Goal: Information Seeking & Learning: Compare options

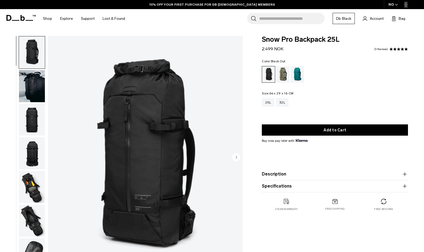
click at [14, 13] on span at bounding box center [20, 18] width 29 height 20
click at [18, 22] on span at bounding box center [20, 18] width 29 height 20
click at [21, 19] on icon at bounding box center [23, 18] width 4 height 6
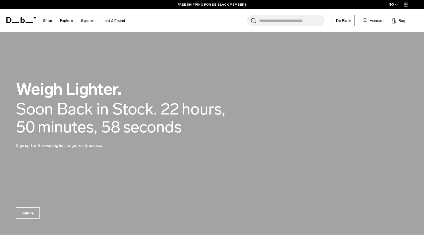
scroll to position [427, 0]
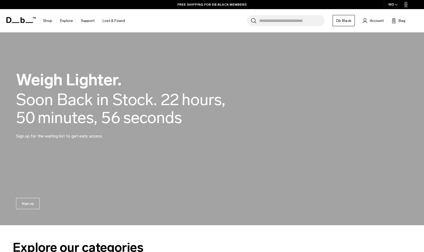
click at [80, 88] on h2 "Weigh Lighter." at bounding box center [136, 80] width 240 height 16
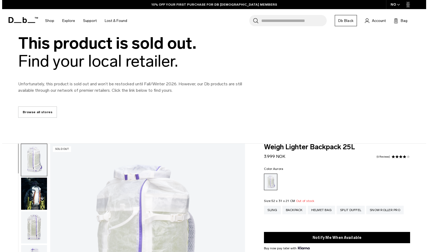
scroll to position [27, 0]
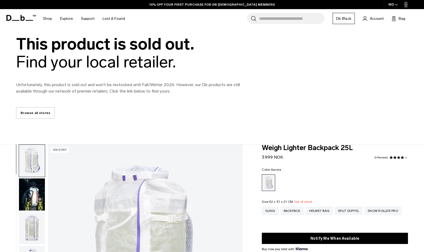
click at [394, 4] on div "NO" at bounding box center [393, 4] width 19 height 9
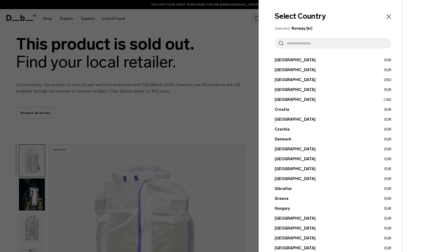
click at [342, 41] on input "text" at bounding box center [335, 43] width 104 height 11
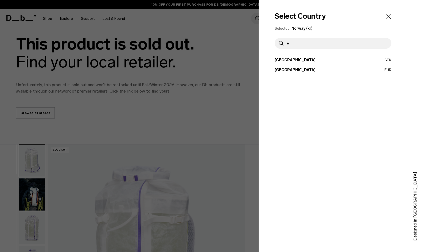
type input "**"
click at [299, 67] on ul "Austria EUR Belgium EUR Brazil USD Bulgaria EUR Canada" at bounding box center [333, 64] width 117 height 15
click at [291, 69] on button "Switzerland EUR" at bounding box center [333, 70] width 117 height 6
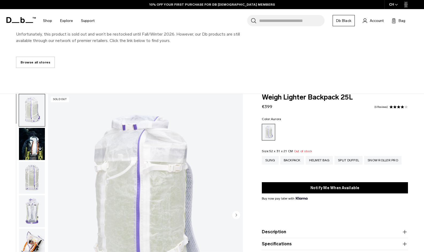
scroll to position [107, 0]
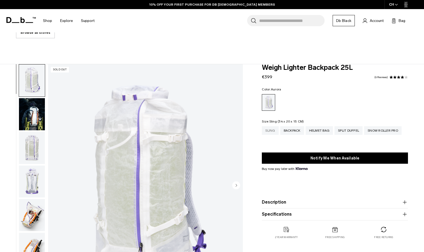
click at [273, 132] on div "Sling" at bounding box center [270, 130] width 17 height 9
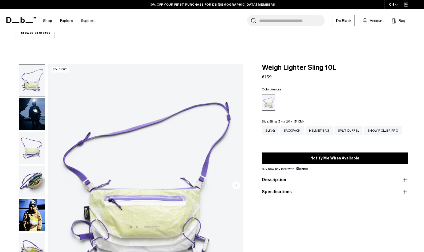
scroll to position [124, 0]
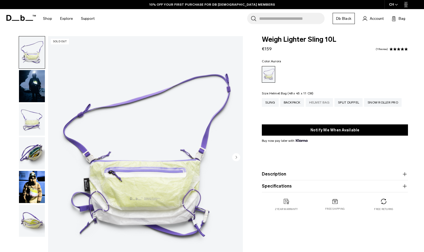
click at [317, 102] on div "Helmet Bag" at bounding box center [320, 102] width 28 height 9
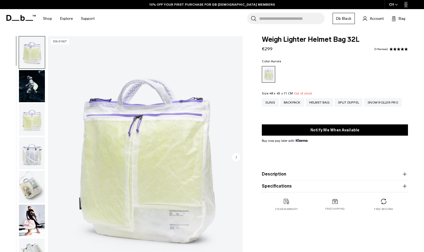
click at [28, 86] on img "button" at bounding box center [32, 86] width 26 height 32
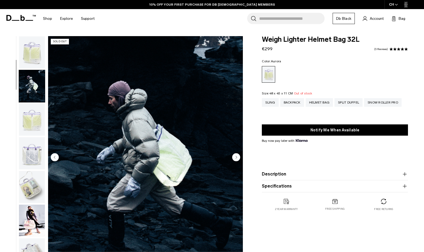
scroll to position [24, 0]
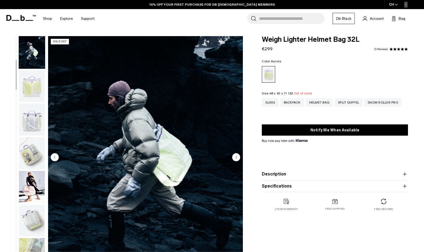
click at [39, 89] on img "button" at bounding box center [32, 86] width 26 height 32
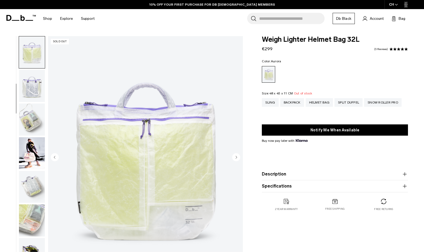
click at [36, 88] on img "button" at bounding box center [32, 86] width 26 height 32
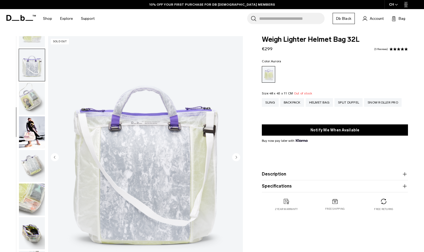
scroll to position [92, 0]
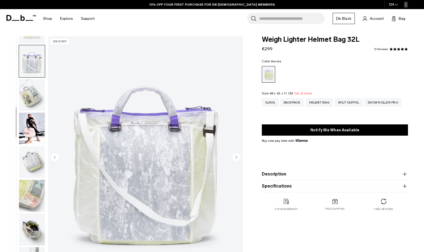
click at [37, 105] on img "button" at bounding box center [32, 95] width 26 height 32
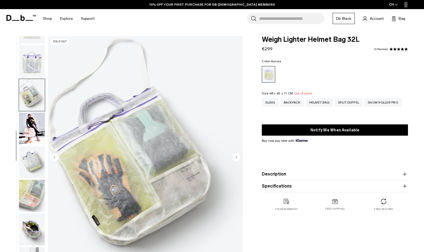
click at [30, 132] on img "button" at bounding box center [32, 128] width 26 height 32
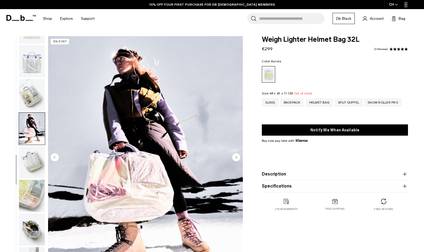
click at [25, 169] on img "button" at bounding box center [32, 162] width 26 height 32
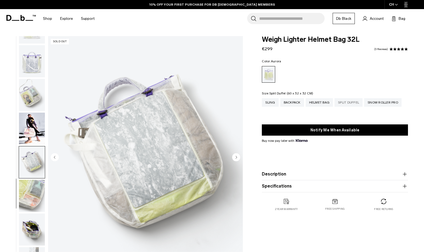
click at [349, 101] on div "Split Duffel" at bounding box center [348, 102] width 28 height 9
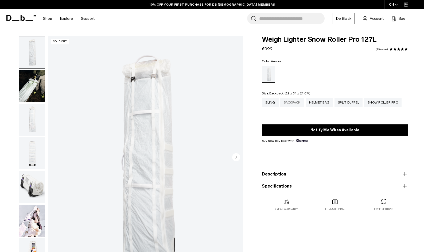
click at [294, 103] on div "Backpack" at bounding box center [292, 102] width 24 height 9
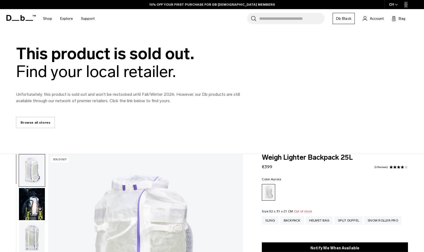
scroll to position [27, 0]
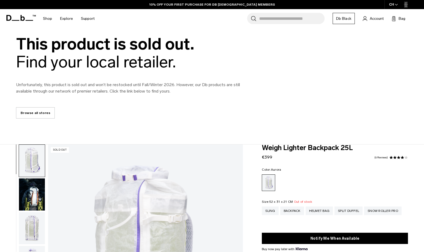
click at [34, 153] on img "button" at bounding box center [32, 161] width 26 height 32
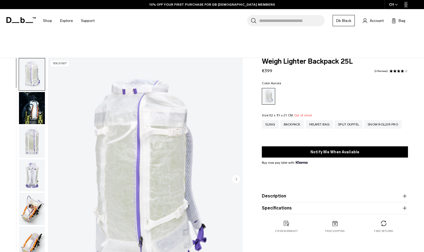
scroll to position [134, 0]
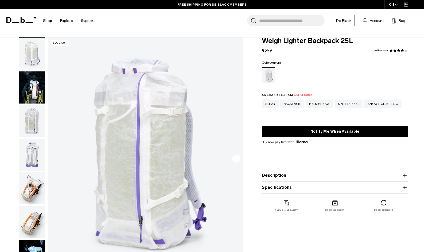
click at [237, 159] on icon "Next slide" at bounding box center [236, 158] width 1 height 2
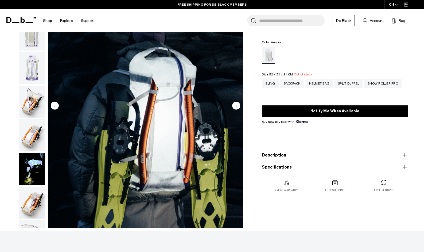
scroll to position [187, 0]
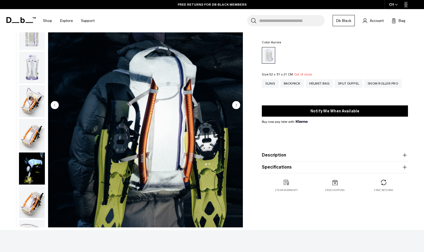
click at [235, 104] on circle "Next slide" at bounding box center [236, 105] width 8 height 8
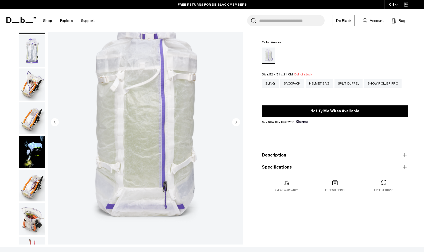
scroll to position [160, 0]
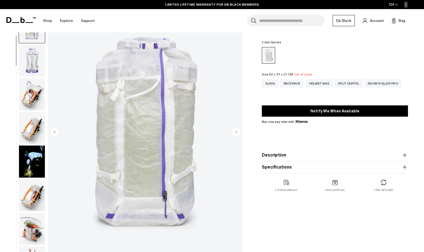
click at [235, 131] on circle "Next slide" at bounding box center [236, 132] width 8 height 8
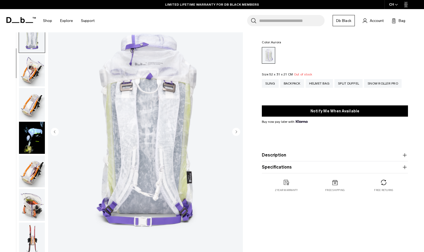
scroll to position [101, 0]
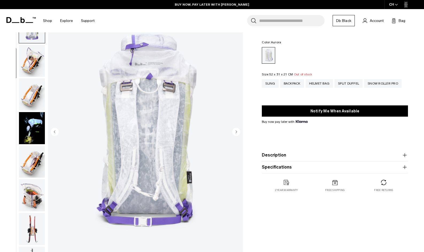
click at [235, 131] on circle "Next slide" at bounding box center [236, 132] width 8 height 8
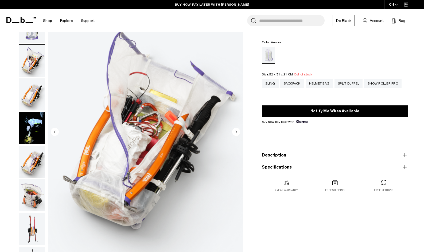
scroll to position [134, 0]
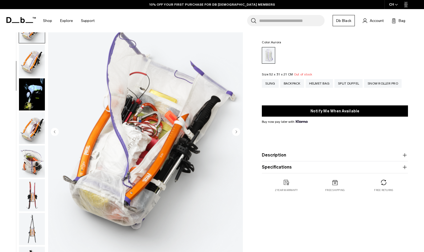
click at [52, 133] on circle "Previous slide" at bounding box center [55, 132] width 8 height 8
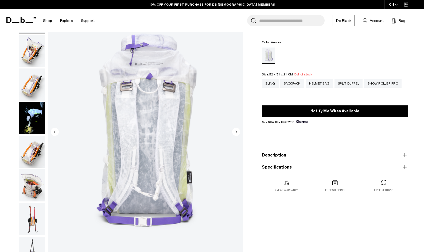
scroll to position [101, 0]
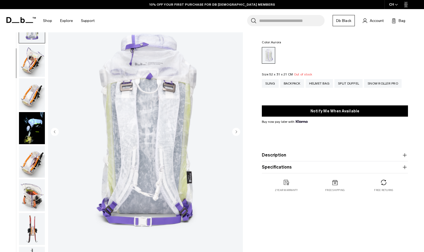
click at [237, 133] on circle "Next slide" at bounding box center [236, 132] width 8 height 8
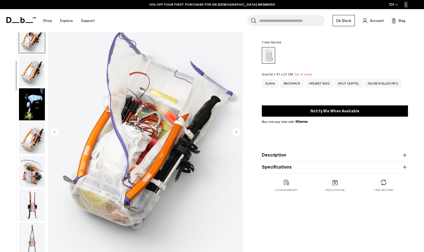
scroll to position [134, 0]
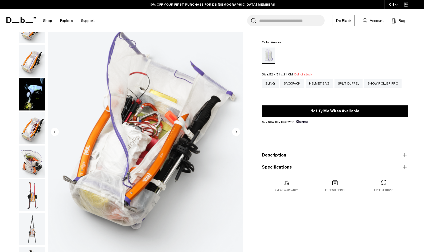
click at [237, 133] on circle "Next slide" at bounding box center [236, 132] width 8 height 8
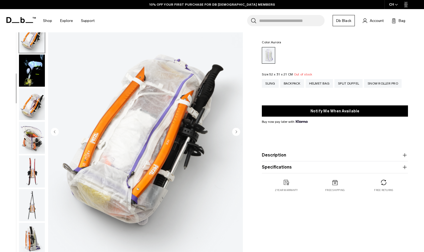
scroll to position [168, 0]
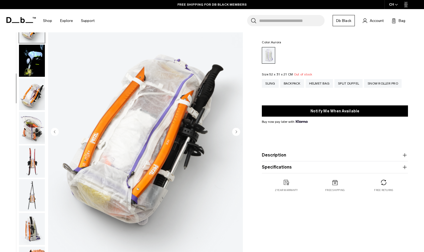
click at [237, 133] on circle "Next slide" at bounding box center [236, 132] width 8 height 8
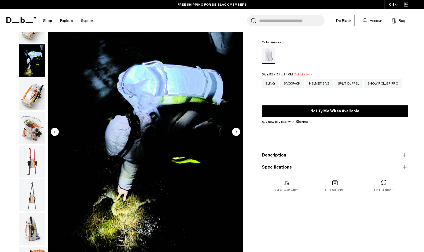
scroll to position [202, 0]
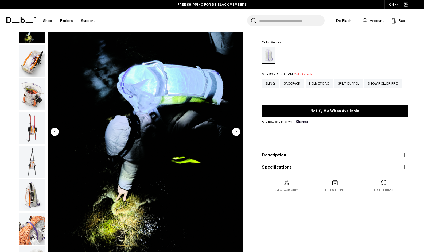
click at [237, 133] on circle "Next slide" at bounding box center [236, 132] width 8 height 8
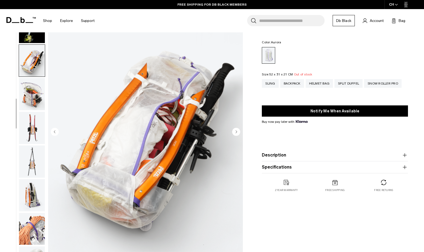
scroll to position [235, 0]
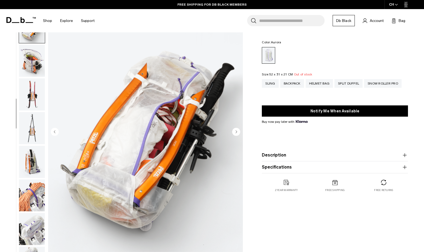
click at [237, 133] on circle "Next slide" at bounding box center [236, 132] width 8 height 8
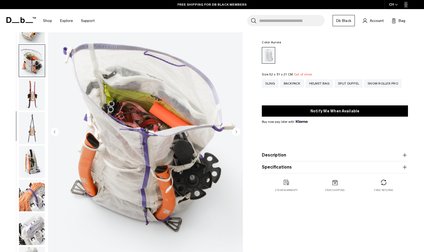
scroll to position [269, 0]
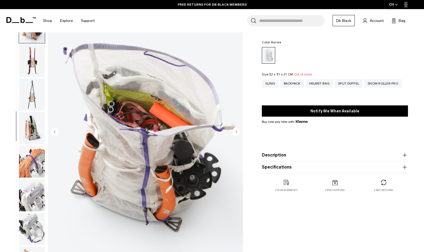
click at [237, 133] on circle "Next slide" at bounding box center [236, 132] width 8 height 8
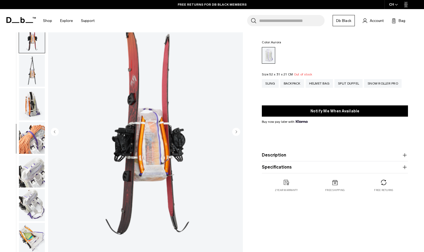
scroll to position [302, 0]
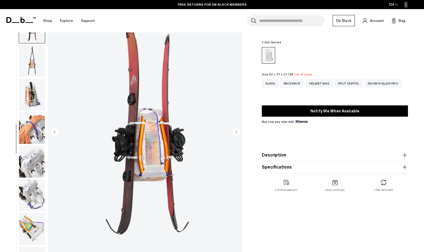
click at [237, 133] on circle "Next slide" at bounding box center [236, 132] width 8 height 8
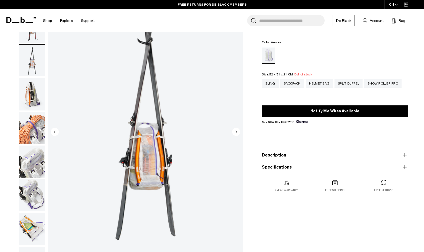
scroll to position [336, 0]
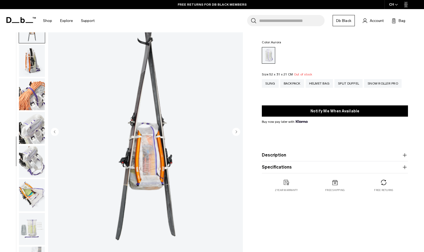
click at [237, 133] on circle "Next slide" at bounding box center [236, 132] width 8 height 8
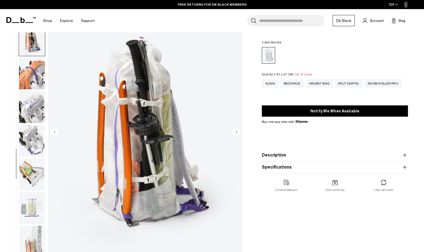
scroll to position [361, 0]
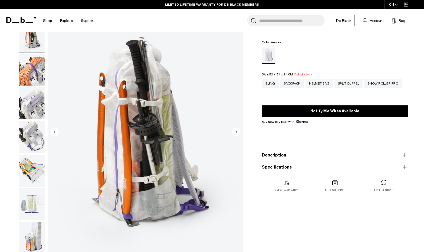
click at [237, 132] on icon "Next slide" at bounding box center [236, 132] width 1 height 2
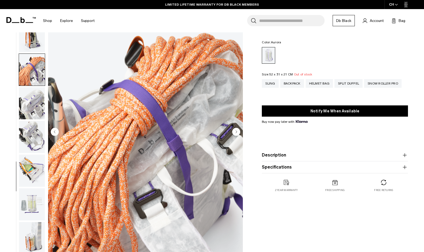
click at [237, 132] on icon "Next slide" at bounding box center [236, 132] width 1 height 2
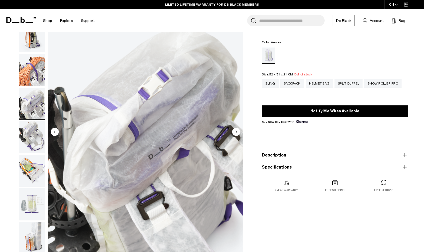
click at [237, 132] on icon "Next slide" at bounding box center [236, 132] width 1 height 2
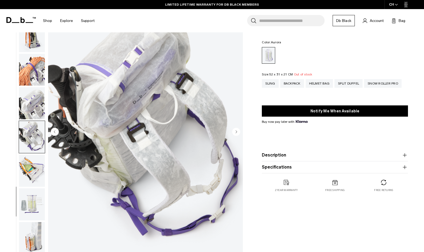
click at [237, 132] on icon "Next slide" at bounding box center [236, 132] width 1 height 2
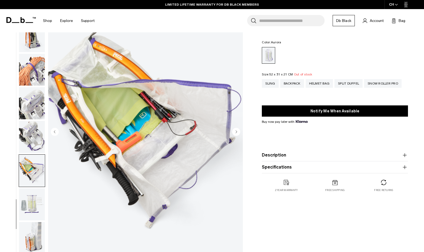
click at [237, 132] on icon "Next slide" at bounding box center [236, 132] width 1 height 2
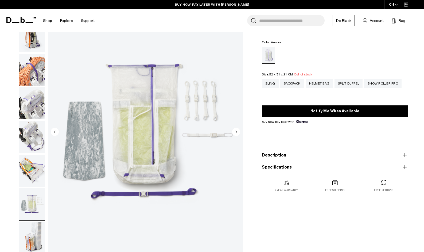
click at [237, 132] on icon "Next slide" at bounding box center [236, 132] width 1 height 2
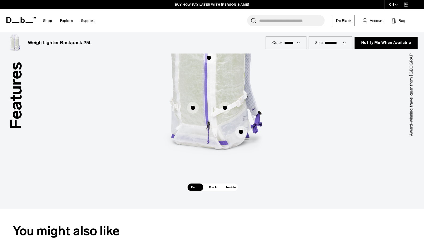
scroll to position [481, 0]
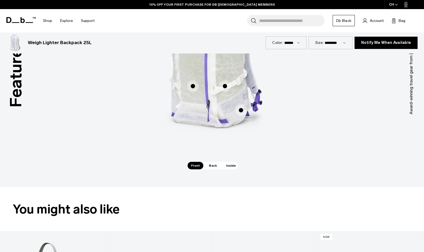
click at [243, 112] on span "1 / 3" at bounding box center [241, 110] width 12 height 12
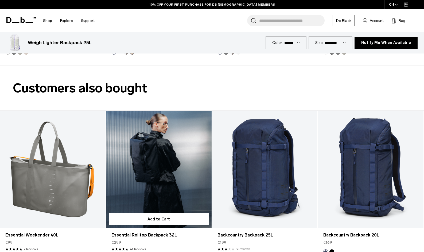
scroll to position [828, 0]
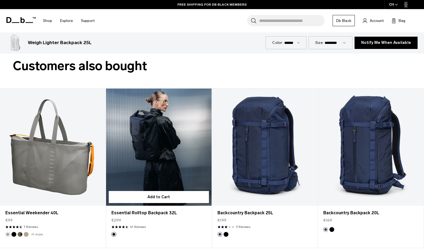
click at [179, 140] on link "Essential Rolltop Backpack 32L" at bounding box center [159, 146] width 106 height 117
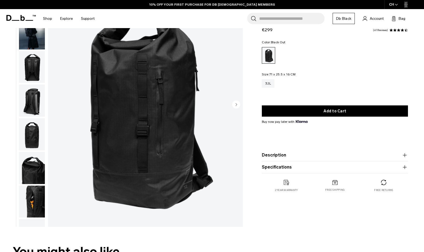
scroll to position [53, 0]
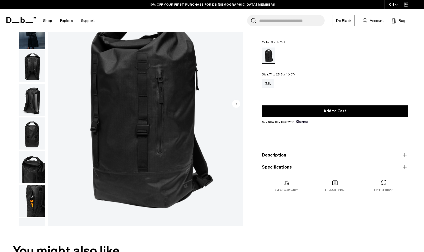
drag, startPoint x: 215, startPoint y: 131, endPoint x: 260, endPoint y: 150, distance: 48.7
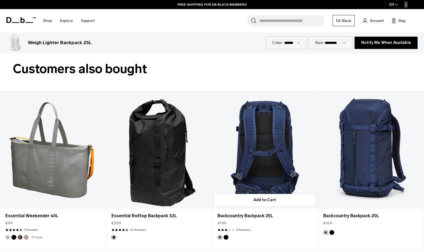
scroll to position [840, 0]
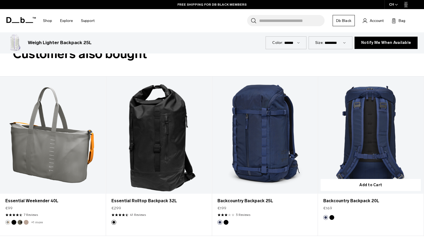
click at [219, 214] on div "Add to Cart Essential Weekender 40L €99 4.4 star rating 7 Reviews +1 more Add t…" at bounding box center [212, 156] width 424 height 160
click at [269, 215] on div "Add to Cart Essential Weekender 40L €99 4.4 star rating 7 Reviews +1 more Add t…" at bounding box center [212, 156] width 424 height 160
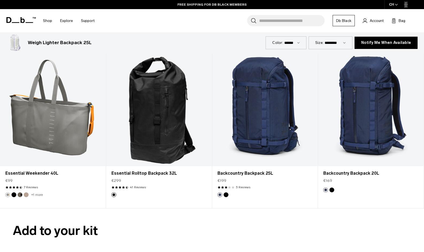
scroll to position [867, 0]
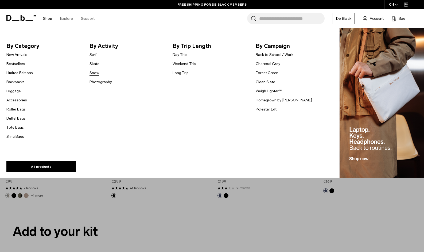
click at [95, 72] on link "Snow" at bounding box center [94, 73] width 10 height 6
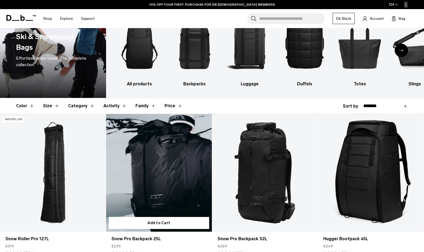
click at [170, 172] on link "Snow Pro Backpack 25L" at bounding box center [159, 173] width 106 height 118
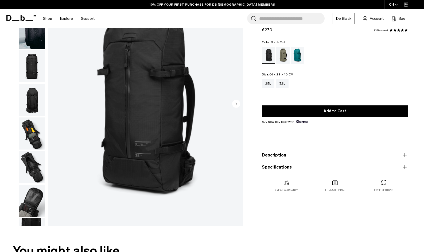
scroll to position [165, 0]
